Goal: Entertainment & Leisure: Consume media (video, audio)

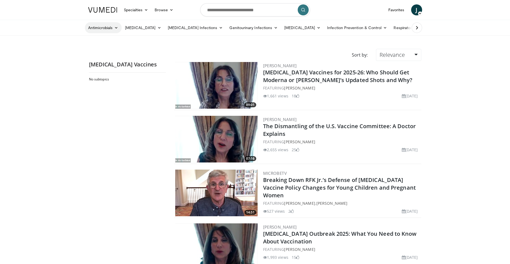
click at [96, 27] on link "Antimicrobials" at bounding box center [103, 27] width 37 height 11
click at [101, 13] on link at bounding box center [103, 9] width 36 height 15
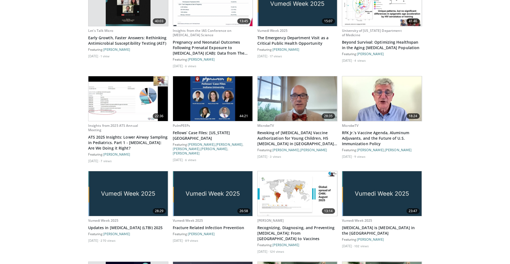
scroll to position [604, 0]
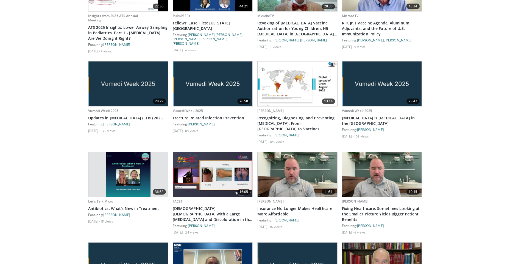
click at [132, 169] on img at bounding box center [128, 174] width 45 height 45
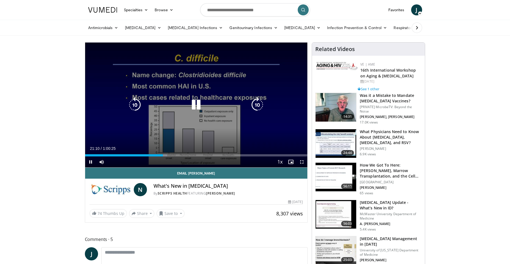
click at [210, 123] on div "10 seconds Tap to unmute" at bounding box center [196, 105] width 222 height 125
